Goal: Task Accomplishment & Management: Manage account settings

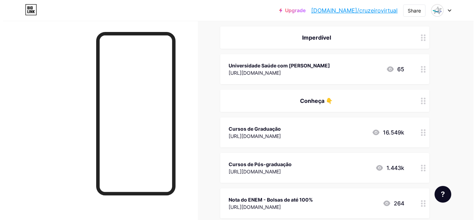
scroll to position [35, 0]
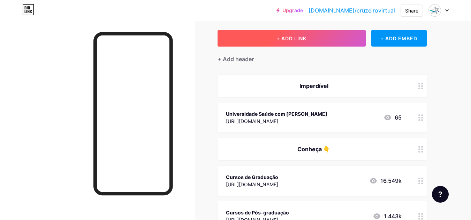
click at [297, 39] on span "+ ADD LINK" at bounding box center [291, 39] width 30 height 6
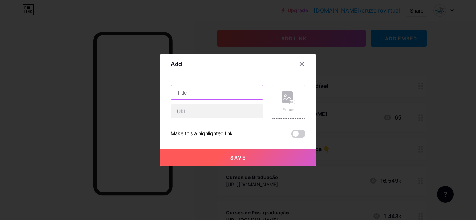
click at [193, 94] on input "text" at bounding box center [217, 93] width 92 height 14
type input "Masterclass - Futurismo: 20/08"
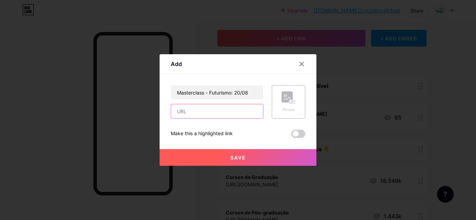
click at [197, 113] on input "text" at bounding box center [217, 111] width 92 height 14
paste input "[URL][DOMAIN_NAME]"
type input "[URL][DOMAIN_NAME]"
click at [300, 133] on span at bounding box center [298, 134] width 14 height 8
click at [291, 136] on input "checkbox" at bounding box center [291, 136] width 0 height 0
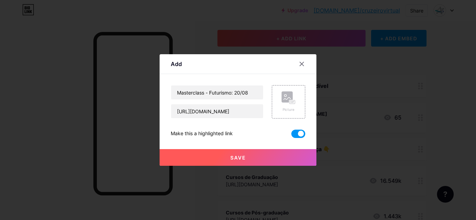
click at [235, 156] on span "Save" at bounding box center [238, 158] width 16 height 6
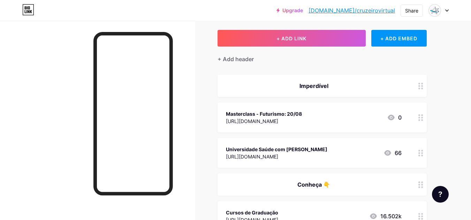
click at [301, 111] on div "Masterclass - Futurismo: 20/08" at bounding box center [264, 113] width 76 height 7
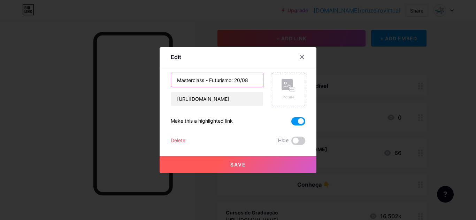
drag, startPoint x: 230, startPoint y: 81, endPoint x: 206, endPoint y: 81, distance: 24.0
click at [206, 81] on input "Masterclass - Futurismo: 20/08" at bounding box center [217, 80] width 92 height 14
type input "Masterclass - Carreiras na Era da IA: 20/08"
click at [253, 164] on button "Save" at bounding box center [238, 164] width 157 height 17
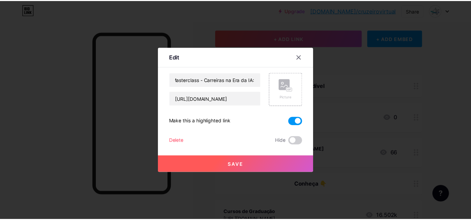
scroll to position [0, 0]
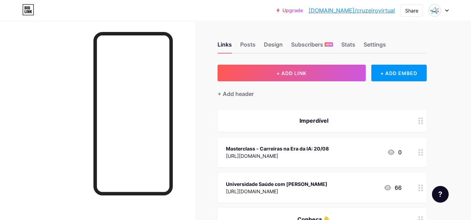
drag, startPoint x: 473, startPoint y: 56, endPoint x: 475, endPoint y: 38, distance: 17.9
